Goal: Find specific page/section: Find specific page/section

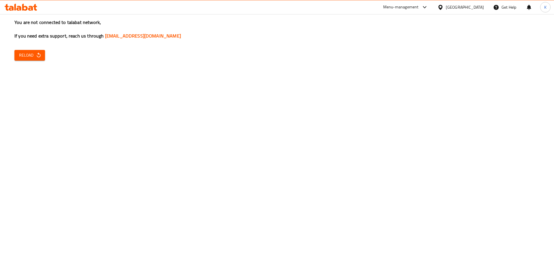
drag, startPoint x: 33, startPoint y: 53, endPoint x: 45, endPoint y: 58, distance: 12.3
click at [33, 54] on span "Reload" at bounding box center [29, 55] width 21 height 7
click at [25, 53] on span "Reload" at bounding box center [29, 55] width 21 height 7
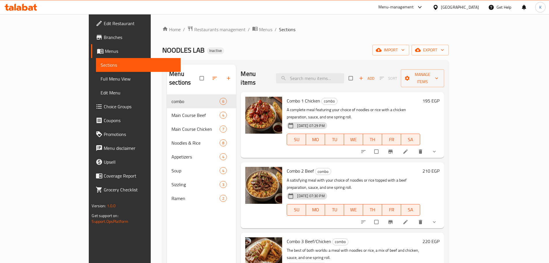
click at [472, 7] on div "[GEOGRAPHIC_DATA]" at bounding box center [460, 7] width 38 height 6
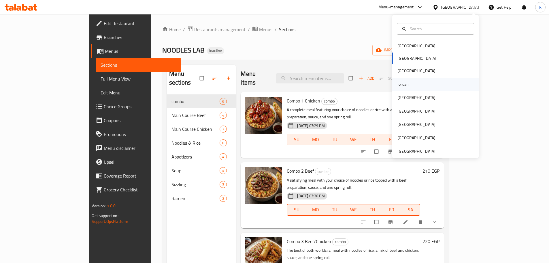
click at [398, 84] on div "Jordan" at bounding box center [403, 84] width 11 height 6
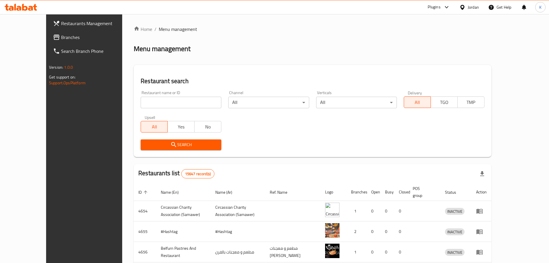
click at [61, 35] on span "Branches" at bounding box center [97, 37] width 72 height 7
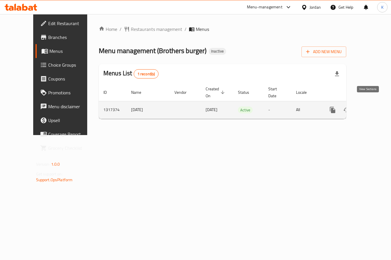
click at [370, 106] on icon "enhanced table" at bounding box center [373, 109] width 7 height 7
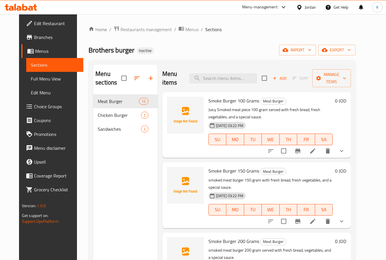
click at [349, 148] on button "show more" at bounding box center [342, 151] width 14 height 14
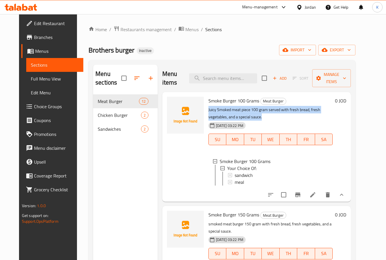
drag, startPoint x: 227, startPoint y: 115, endPoint x: 204, endPoint y: 110, distance: 23.5
click at [209, 110] on p "Juicy Smoked meat piece 100 gram served with fresh bread, fresh vegetables, and…" at bounding box center [271, 113] width 125 height 14
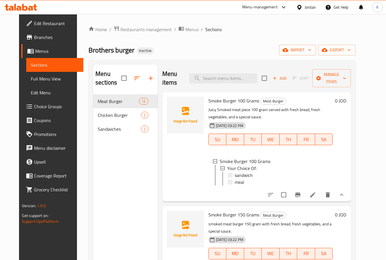
click at [166, 170] on div at bounding box center [186, 146] width 42 height 105
click at [304, 8] on div at bounding box center [301, 7] width 8 height 6
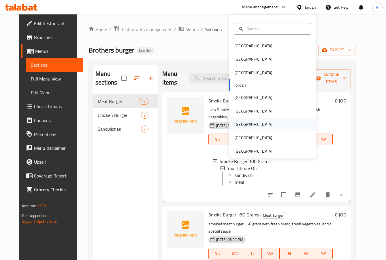
click at [240, 123] on div "Qatar" at bounding box center [253, 124] width 47 height 13
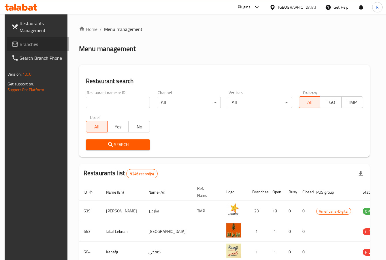
click at [20, 41] on span "Branches" at bounding box center [42, 44] width 45 height 7
